Goal: Find specific page/section: Find specific page/section

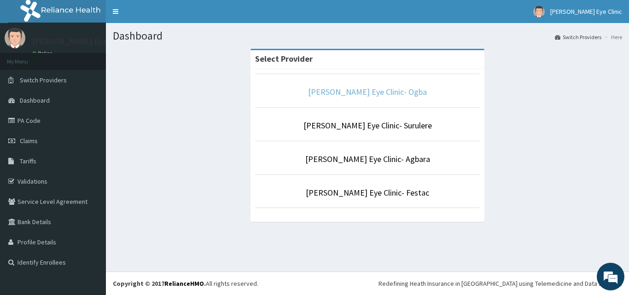
click at [370, 90] on link "[PERSON_NAME] Eye Clinic- Ogba" at bounding box center [367, 92] width 119 height 11
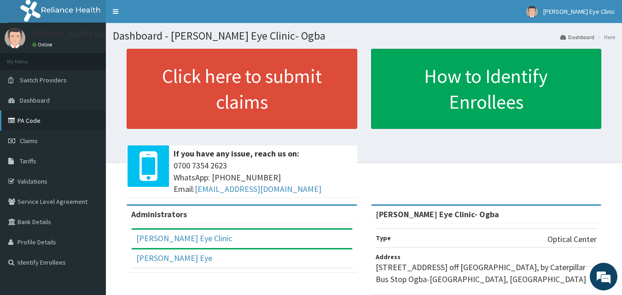
click at [33, 120] on link "PA Code" at bounding box center [53, 121] width 106 height 20
